Goal: Task Accomplishment & Management: Use online tool/utility

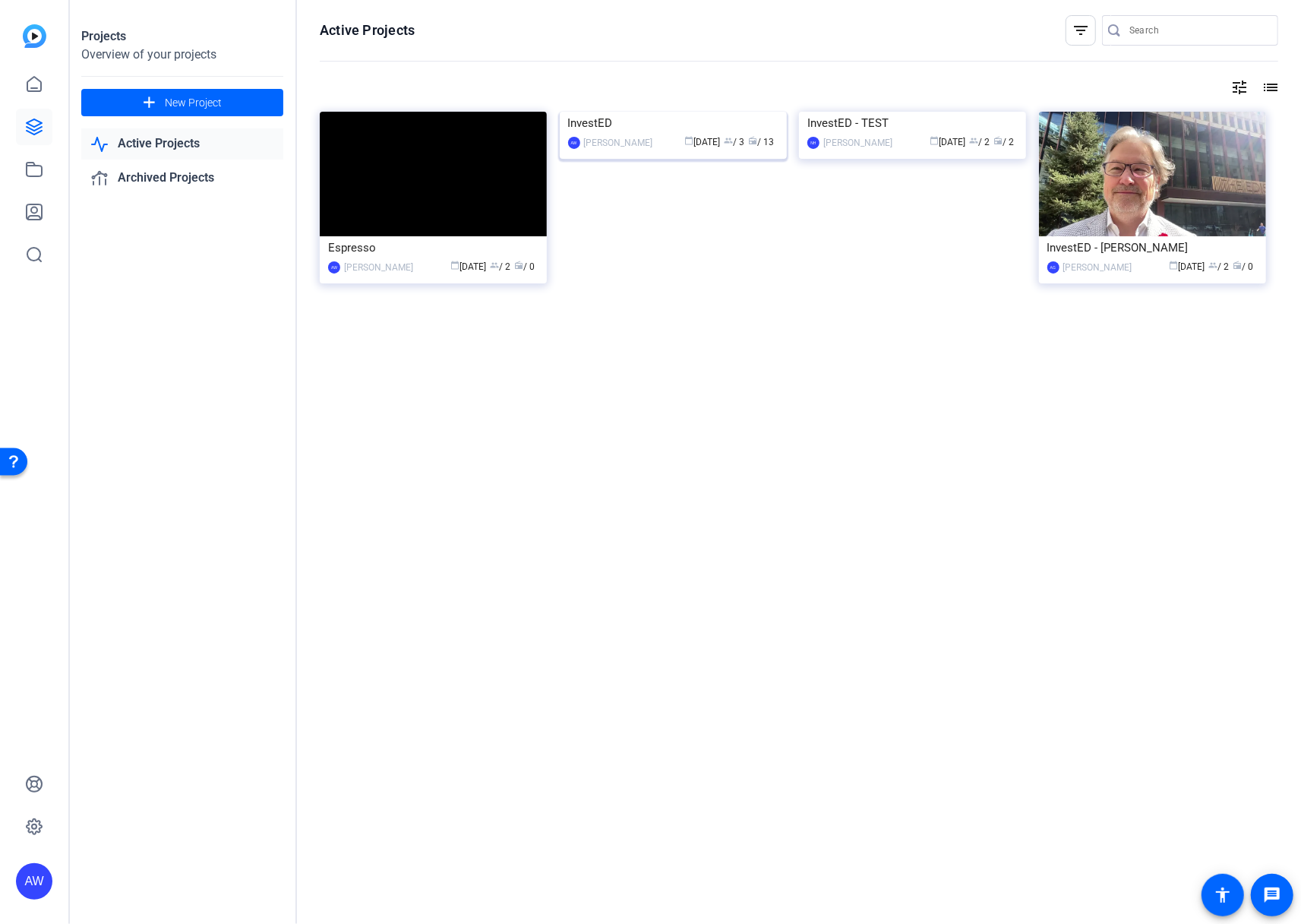
click at [675, 111] on img at bounding box center [673, 111] width 227 height 0
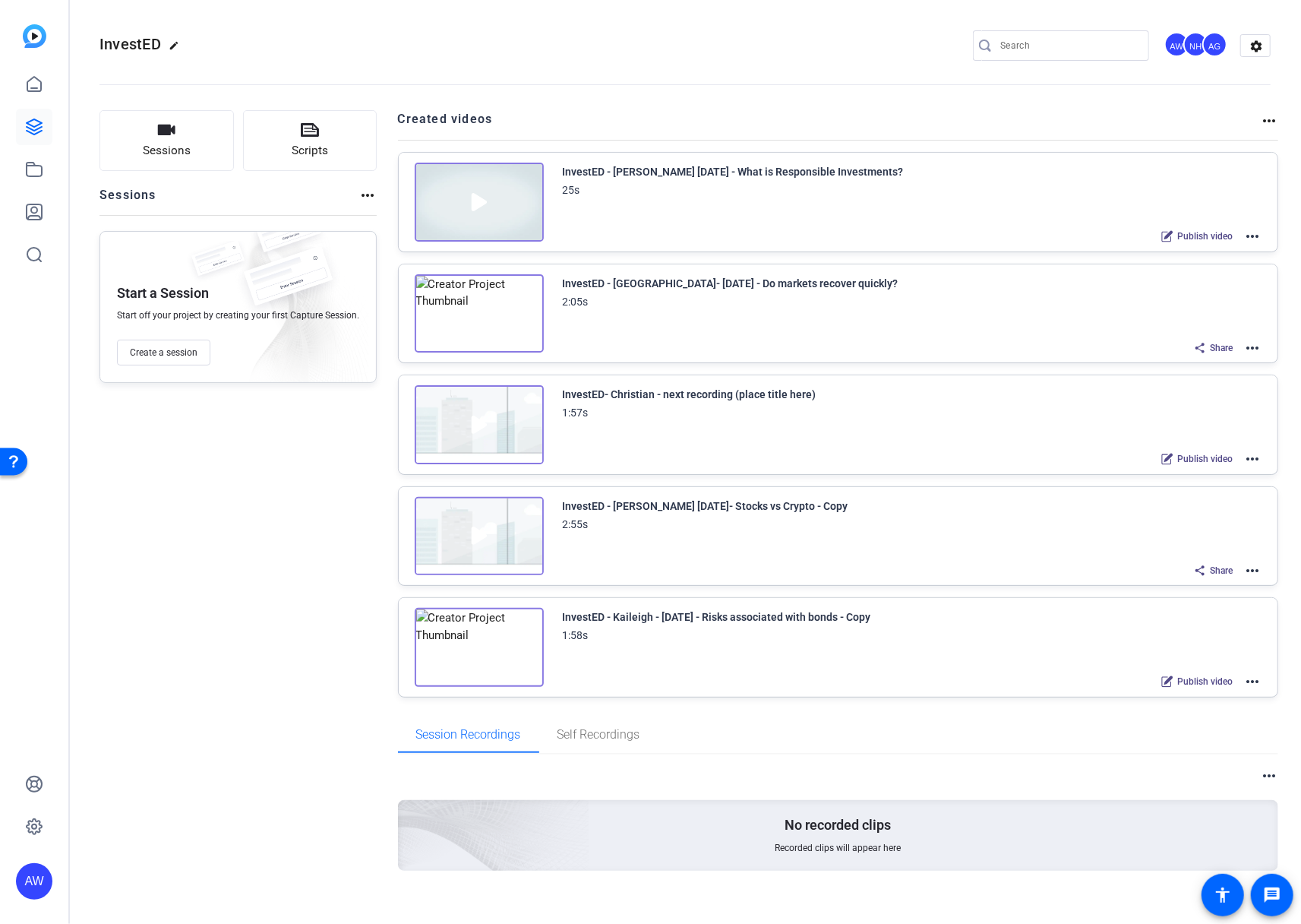
click at [737, 171] on div "InvestED - Catherine September 3 - What is Responsible Investments?" at bounding box center [733, 171] width 341 height 18
click at [1248, 234] on mat-icon "more_horiz" at bounding box center [1252, 236] width 18 height 18
click at [1210, 248] on span "Edit in Creator" at bounding box center [1187, 254] width 105 height 18
